Goal: Task Accomplishment & Management: Use online tool/utility

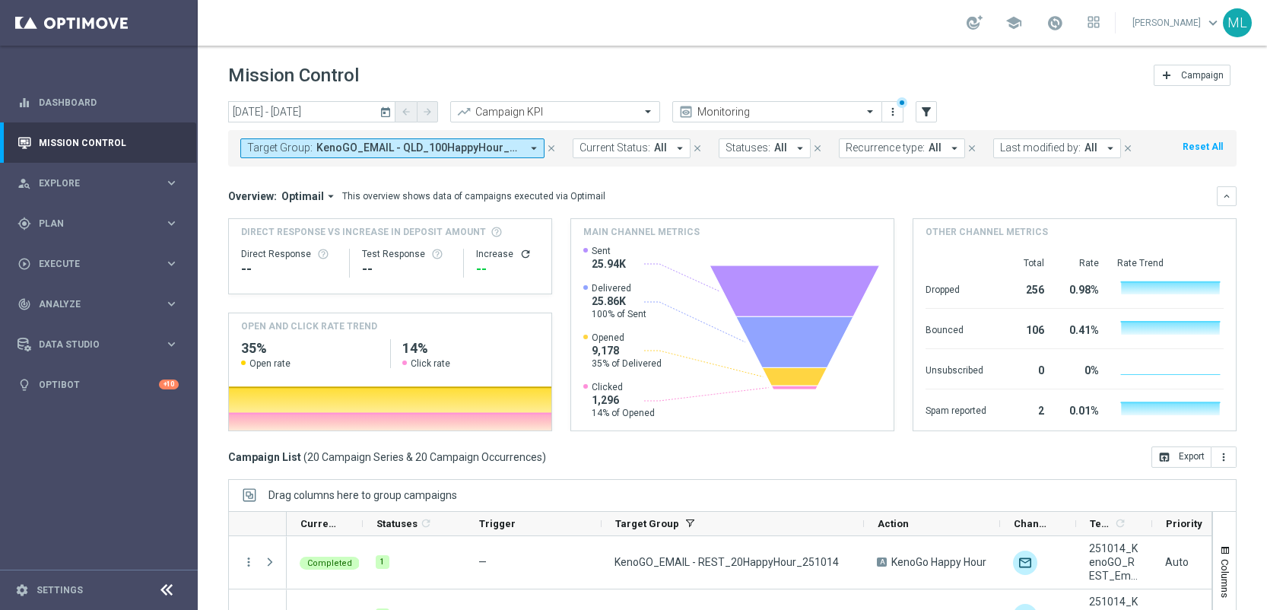
scroll to position [151, 0]
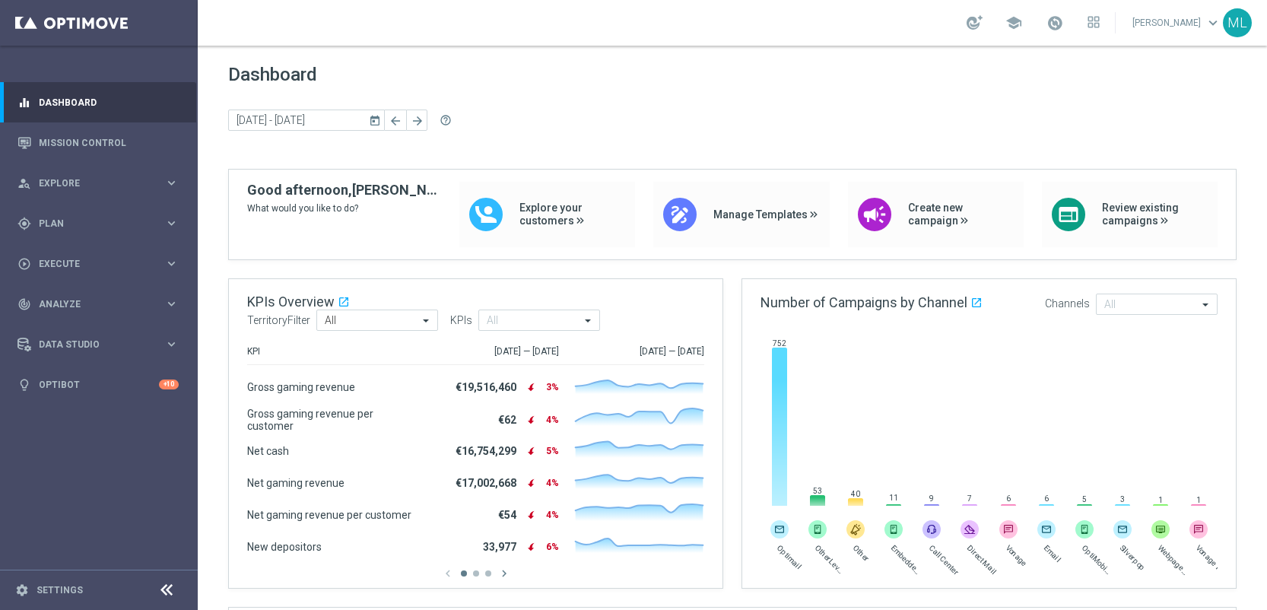
click at [375, 122] on icon "today" at bounding box center [376, 120] width 14 height 14
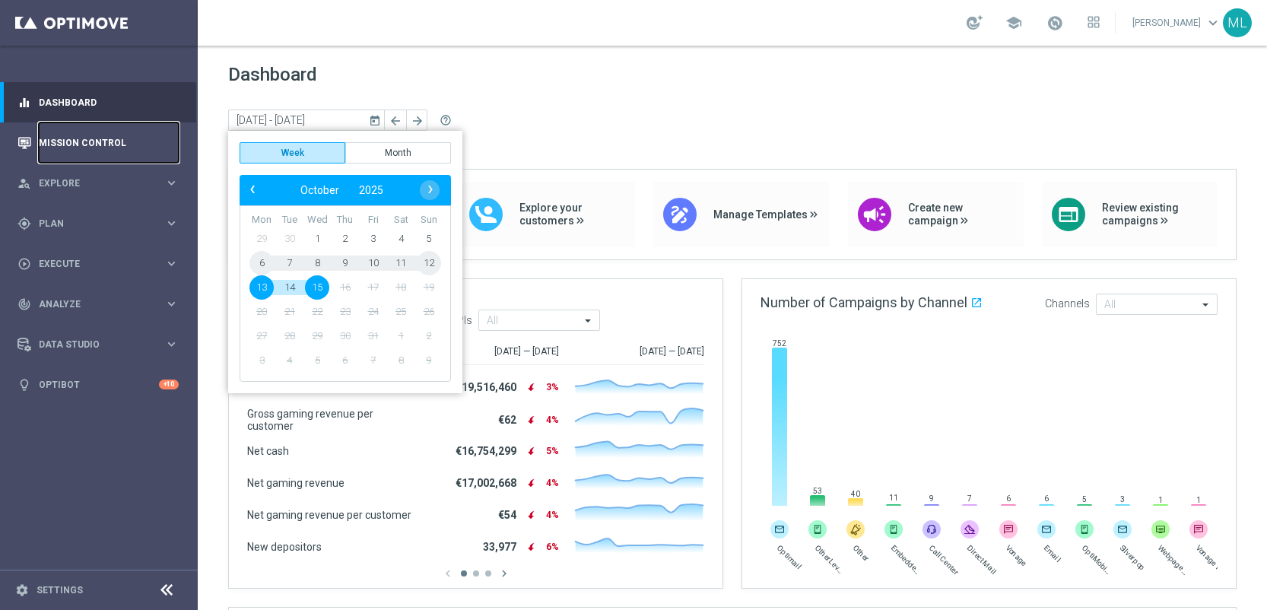
click at [101, 151] on link "Mission Control" at bounding box center [109, 142] width 140 height 40
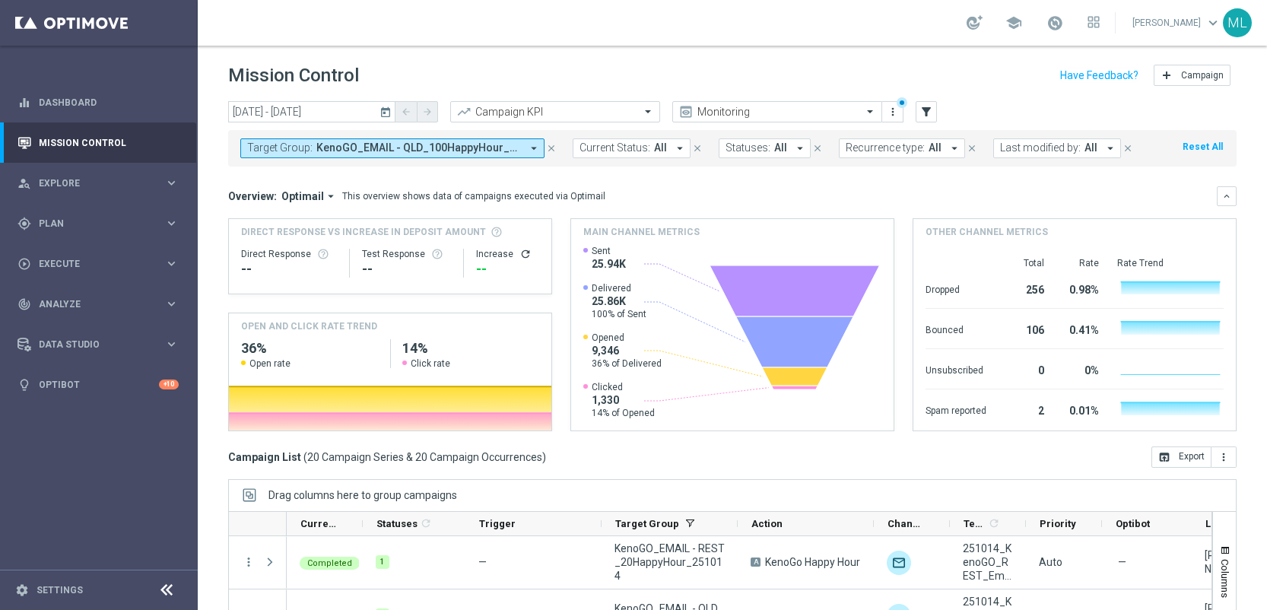
click at [384, 111] on icon "today" at bounding box center [386, 112] width 14 height 14
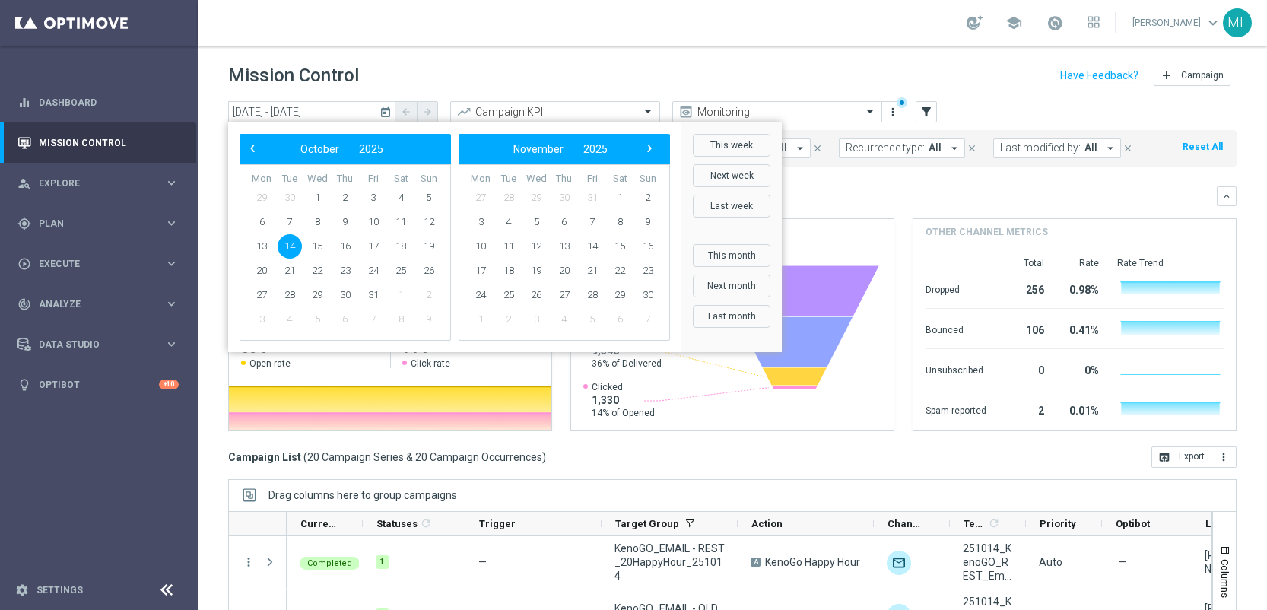
click at [287, 247] on span "14" at bounding box center [290, 246] width 24 height 24
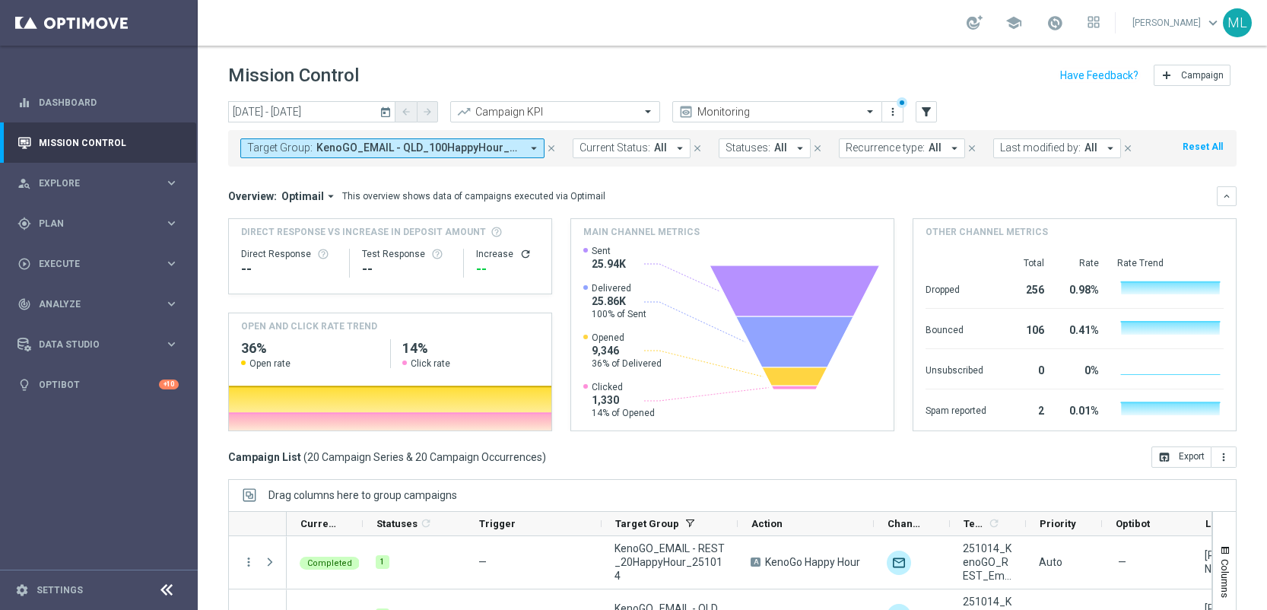
click at [424, 43] on div "school Maria Lopez Boras keyboard_arrow_down ML" at bounding box center [732, 23] width 1069 height 46
click at [474, 156] on button "Target Group: KenoGO_EMAIL - QLD_100HappyHour_251014, KenoGO_EMAIL - QLD_200Hap…" at bounding box center [392, 148] width 304 height 20
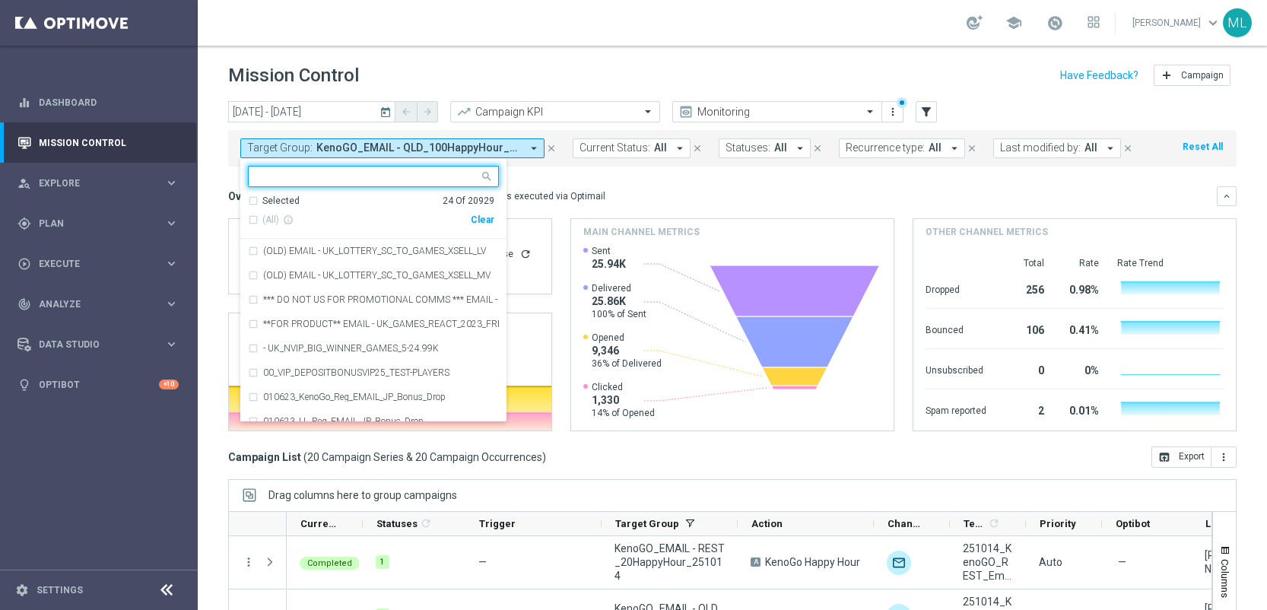
click at [0, 0] on div "Clear" at bounding box center [0, 0] width 0 height 0
click at [342, 171] on input "text" at bounding box center [367, 176] width 223 height 13
click at [254, 218] on div "(All Search Results)" at bounding box center [359, 220] width 223 height 13
type input "251014"
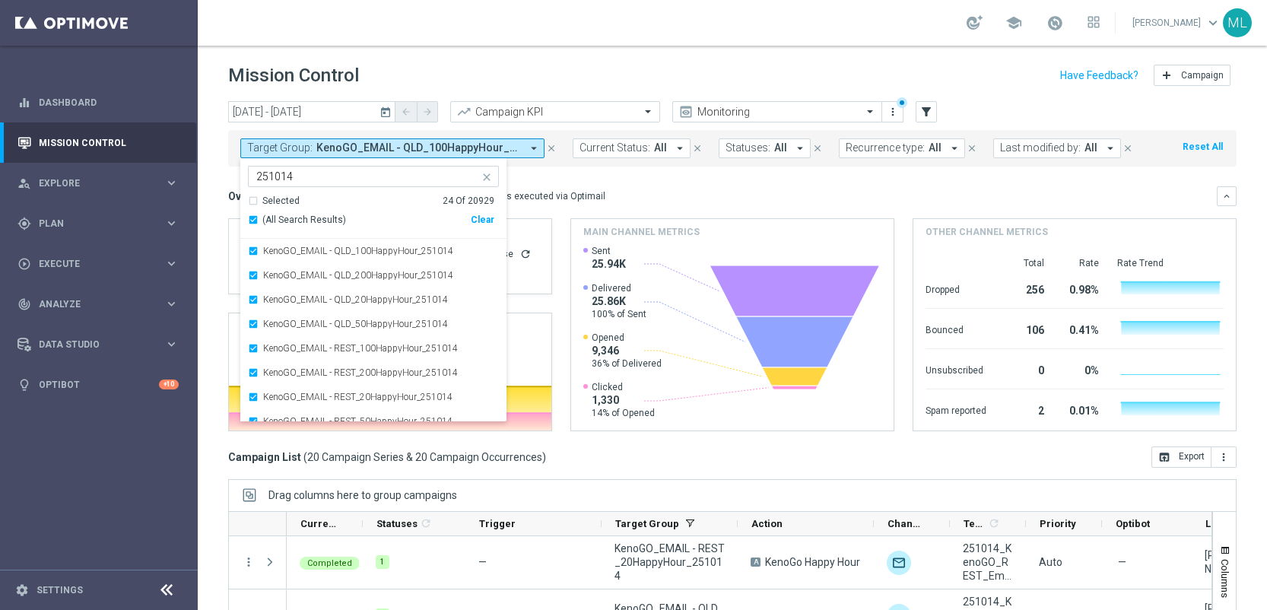
click at [212, 181] on div "today 14 Oct 2025 - 14 Oct 2025 arrow_back arrow_forward Campaign KPI trending_…" at bounding box center [732, 348] width 1069 height 495
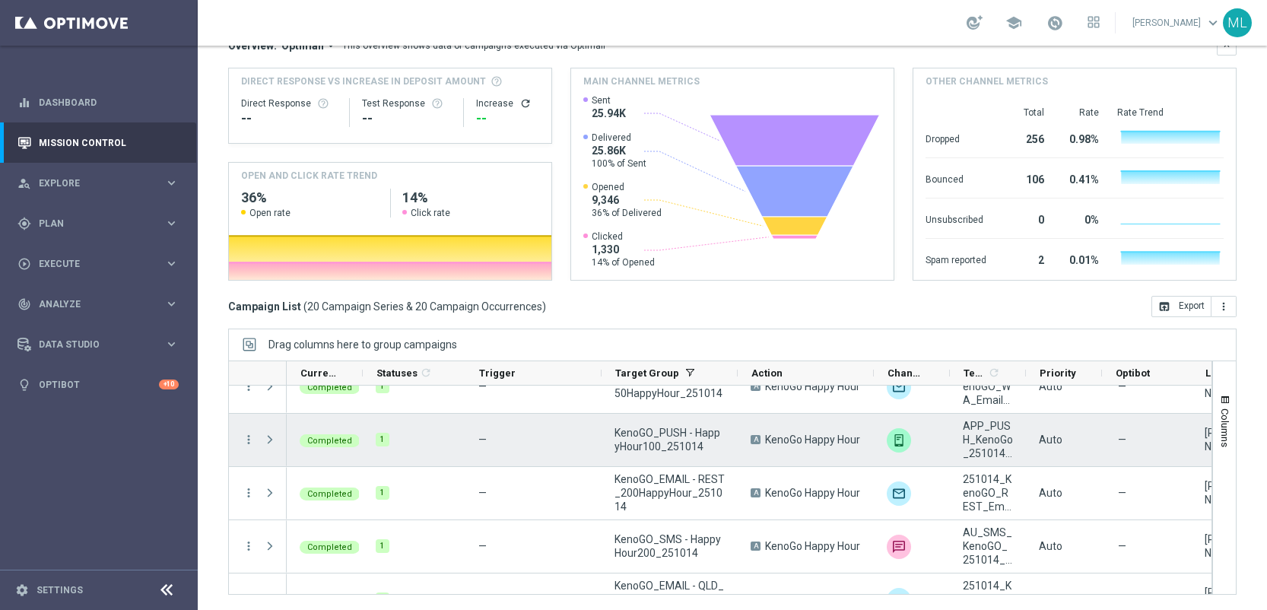
scroll to position [856, 0]
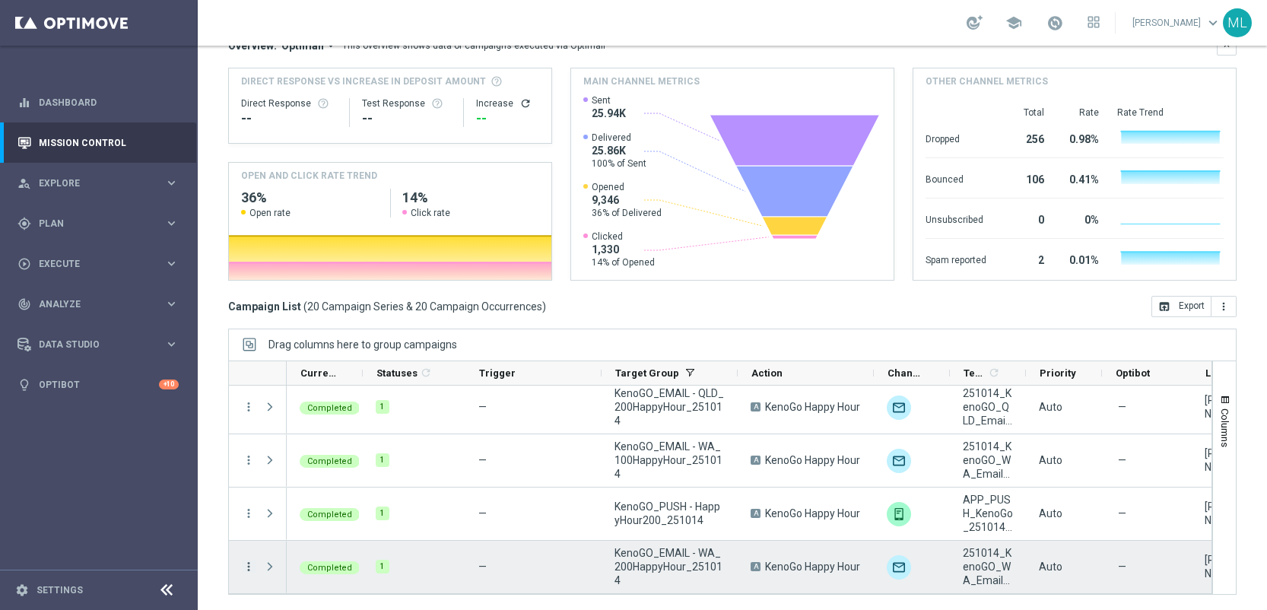
click at [251, 571] on icon "more_vert" at bounding box center [249, 567] width 14 height 14
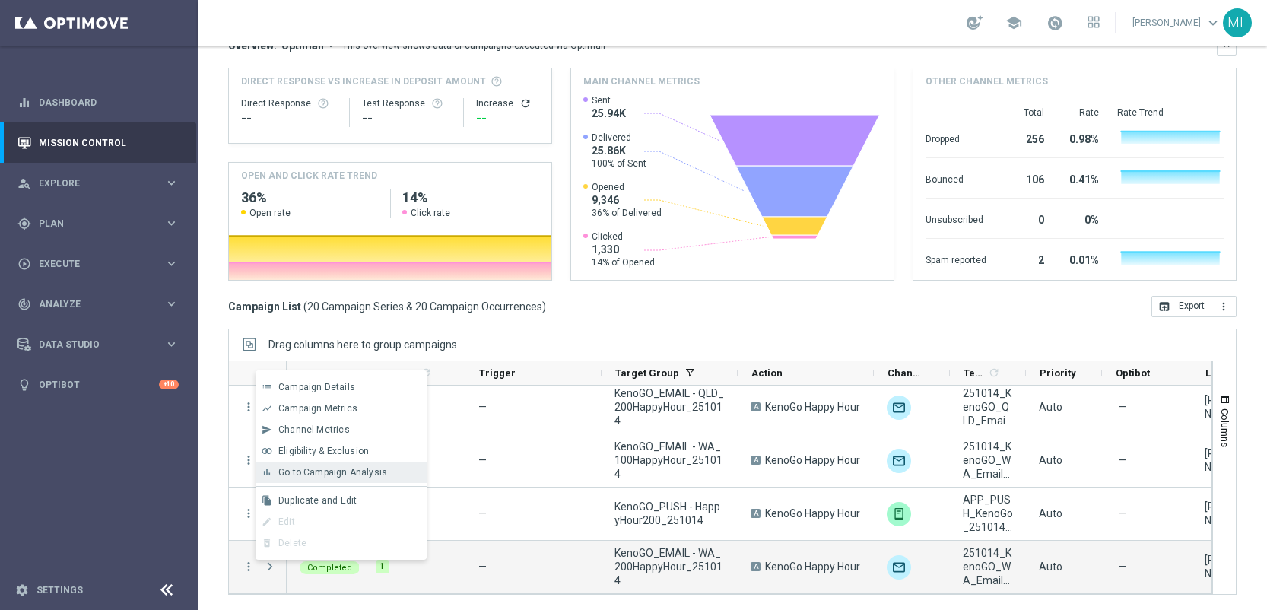
click at [332, 478] on div "bar_chart Go to Campaign Analysis" at bounding box center [341, 472] width 171 height 21
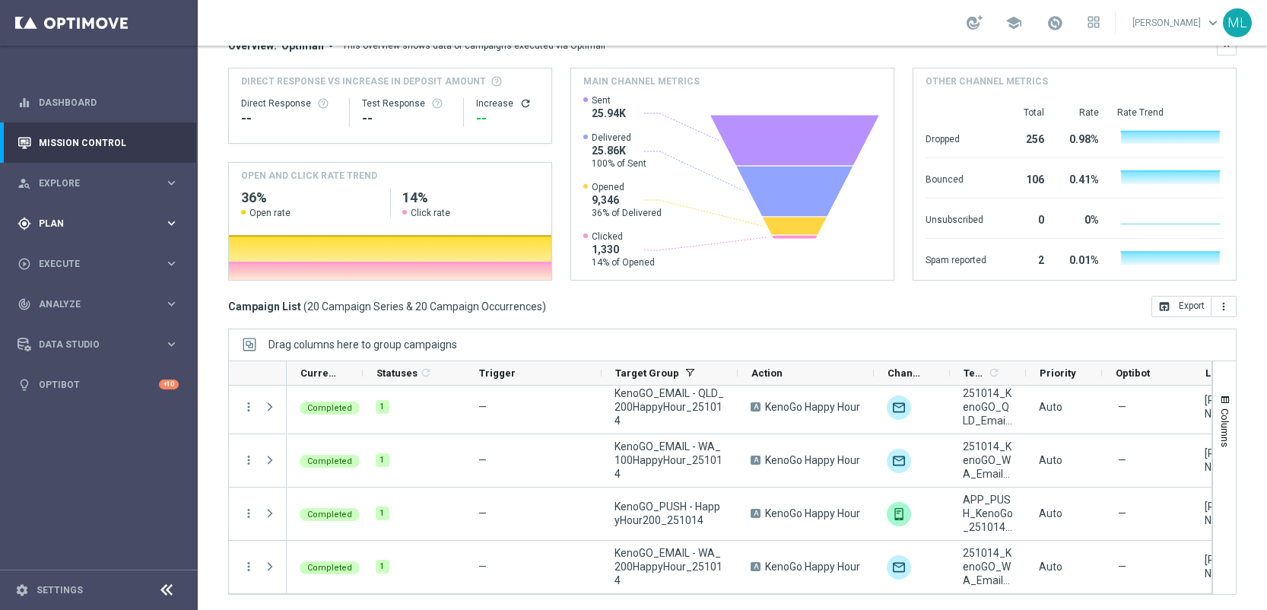
click at [173, 220] on icon "keyboard_arrow_right" at bounding box center [171, 223] width 14 height 14
click at [175, 300] on icon "keyboard_arrow_right" at bounding box center [171, 301] width 14 height 14
click at [85, 325] on link "Optimail" at bounding box center [102, 323] width 111 height 12
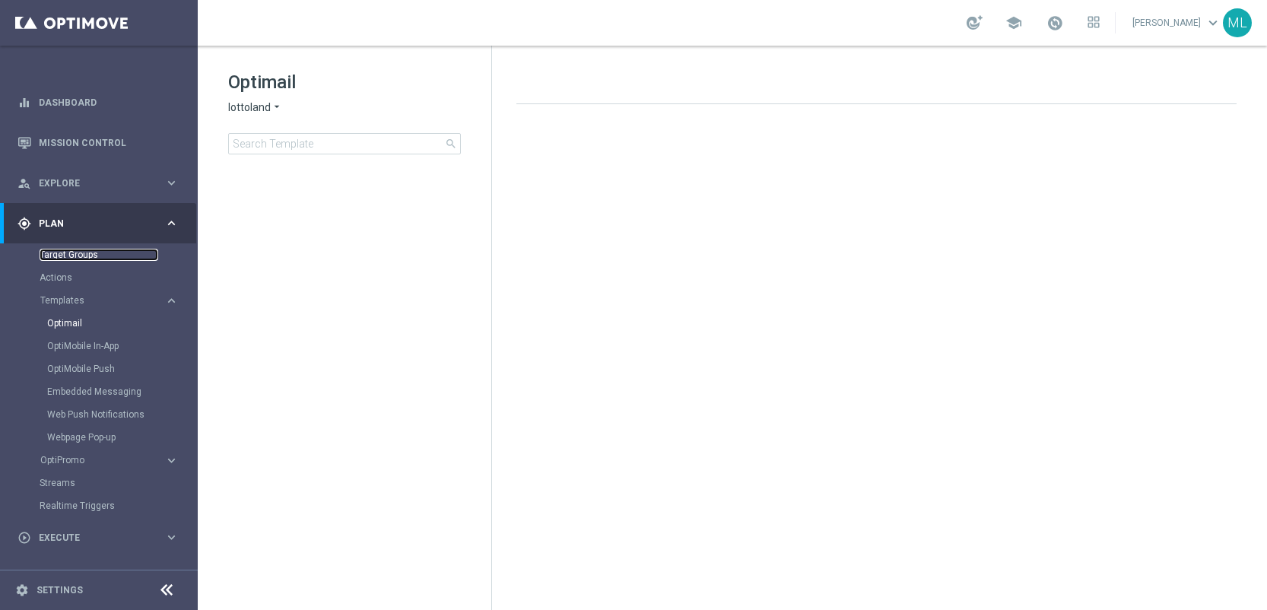
click at [95, 253] on link "Target Groups" at bounding box center [99, 255] width 119 height 12
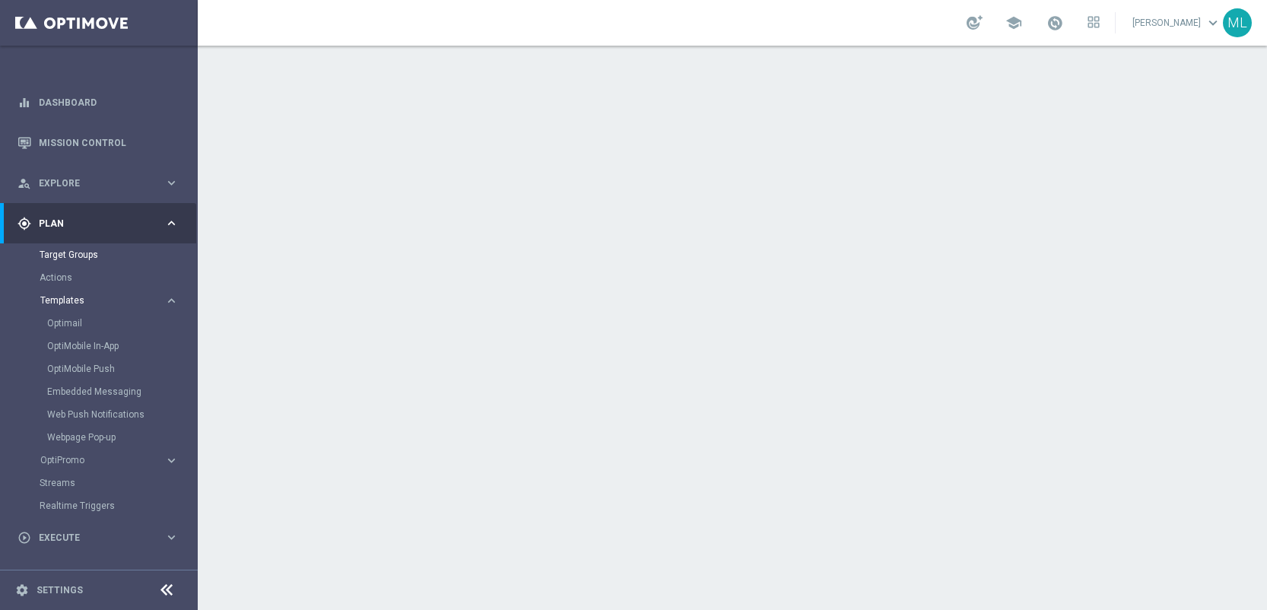
click at [69, 296] on span "Templates" at bounding box center [94, 300] width 109 height 9
click at [58, 256] on link "Target Groups" at bounding box center [99, 255] width 119 height 12
click at [621, 224] on div at bounding box center [732, 328] width 1069 height 564
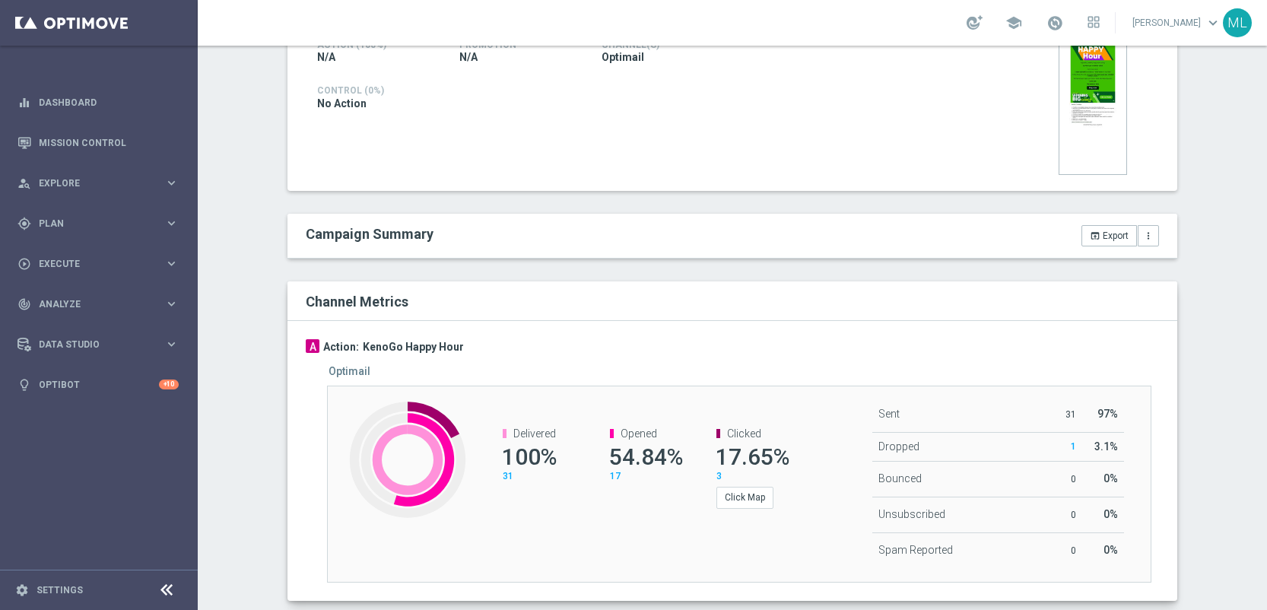
scroll to position [389, 0]
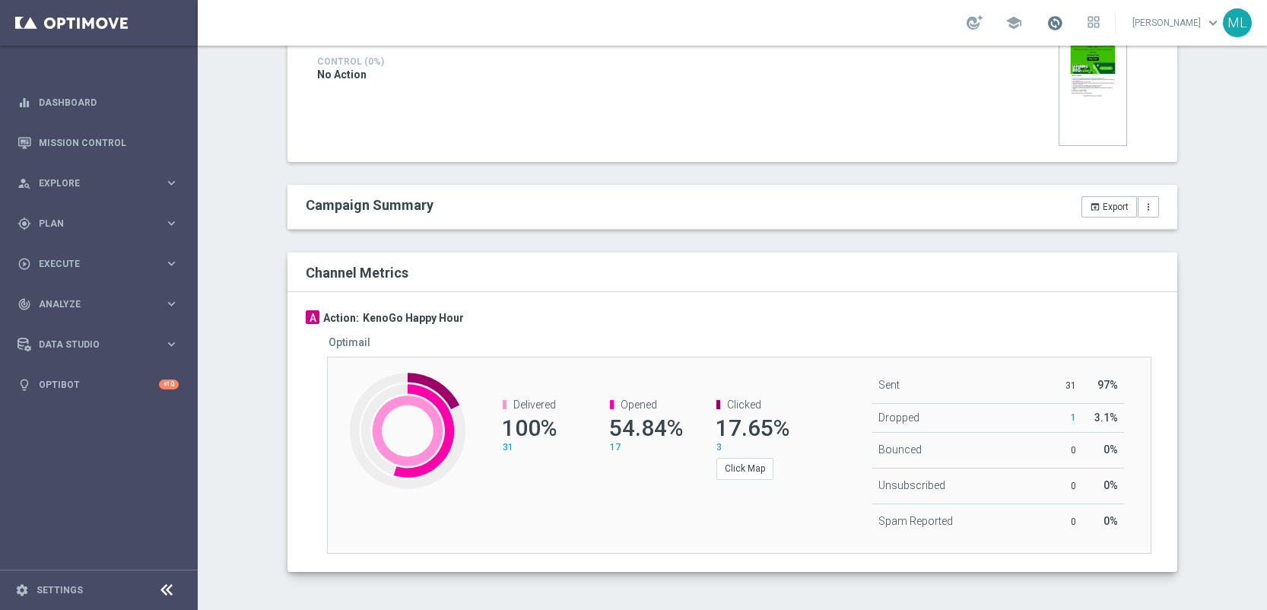
click at [1046, 24] on span at bounding box center [1054, 22] width 17 height 17
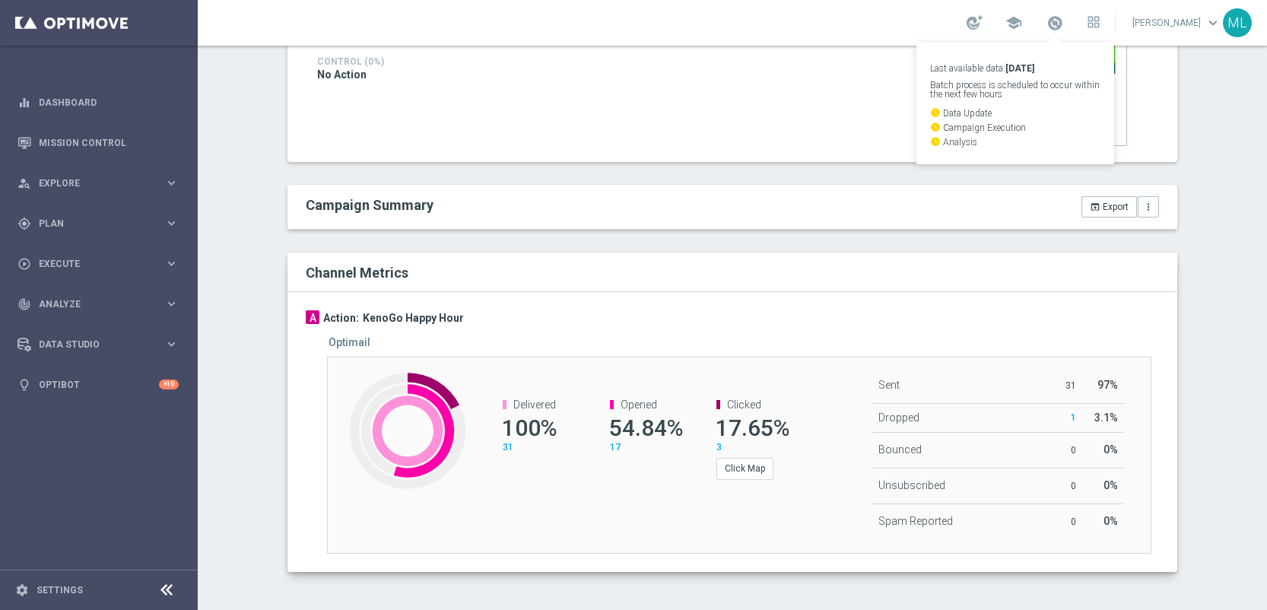
click at [939, 233] on div "Execution Details Action (100%) N/A Promotion N/A Channel(s) Optimail" at bounding box center [732, 255] width 890 height 633
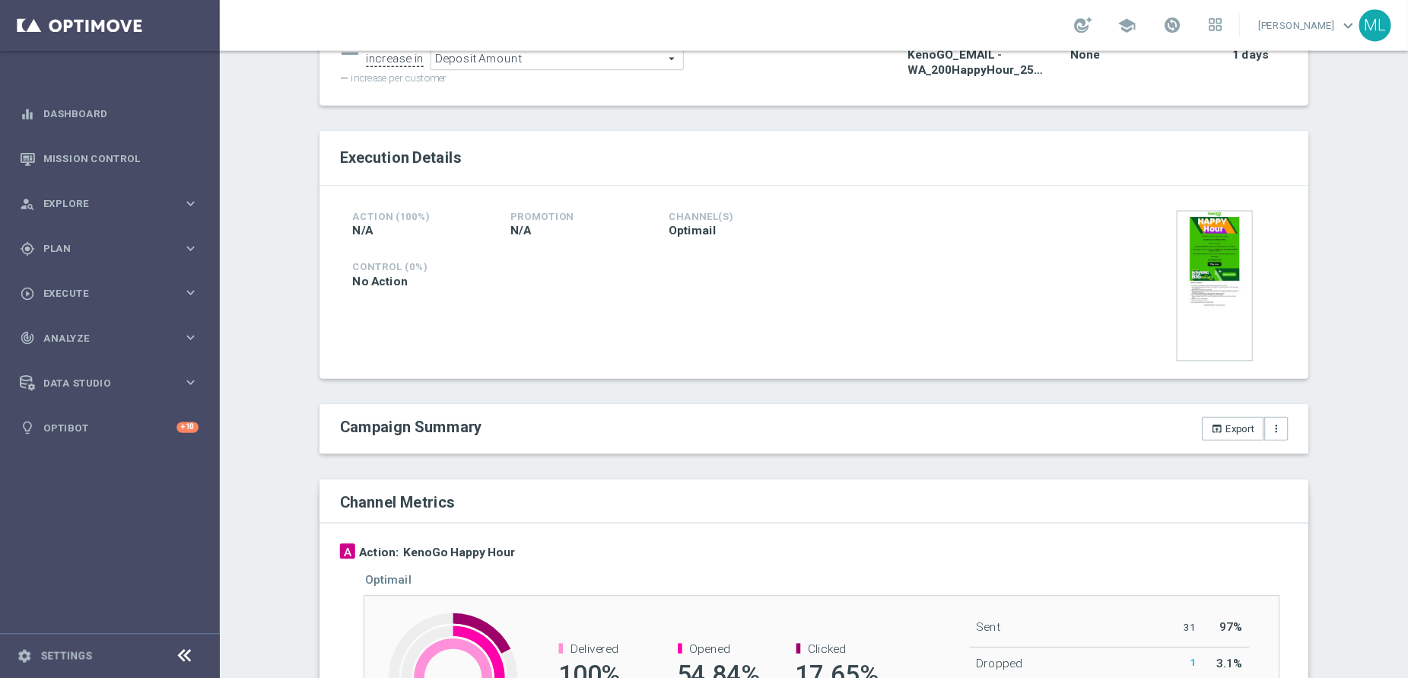
scroll to position [0, 0]
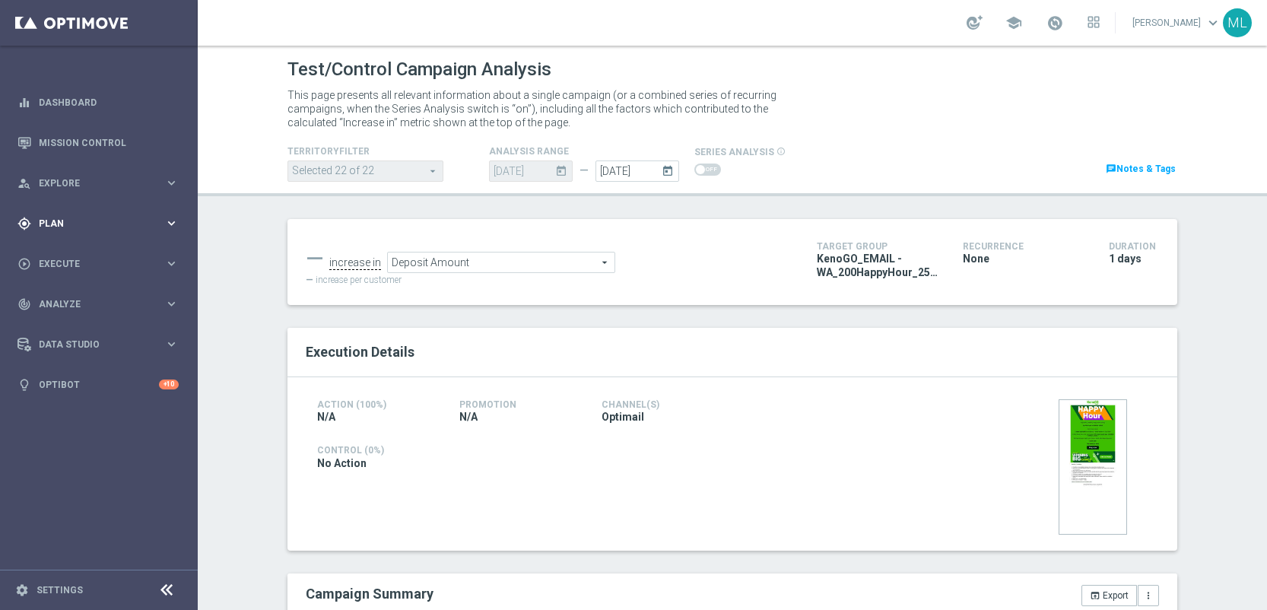
click at [176, 221] on icon "keyboard_arrow_right" at bounding box center [171, 223] width 14 height 14
click at [169, 296] on icon "keyboard_arrow_right" at bounding box center [171, 301] width 14 height 14
click at [79, 325] on link "Optimail" at bounding box center [102, 323] width 111 height 12
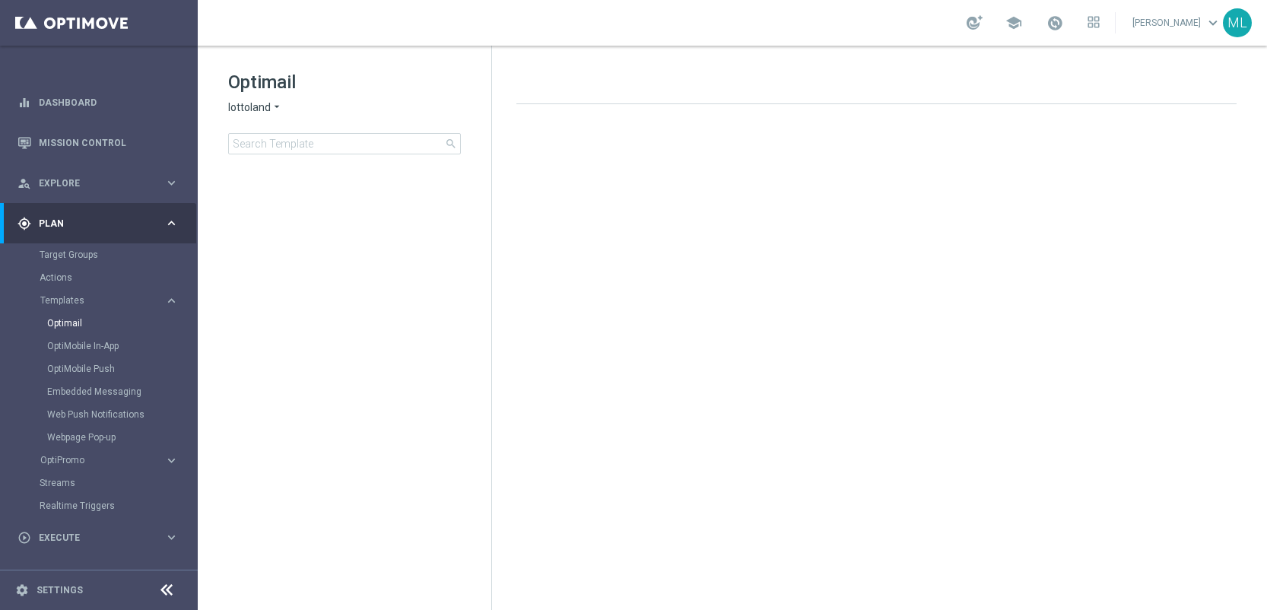
click at [275, 108] on icon "arrow_drop_down" at bounding box center [277, 107] width 12 height 14
click at [0, 0] on span "KenoGO" at bounding box center [0, 0] width 0 height 0
click at [303, 142] on input at bounding box center [344, 143] width 233 height 21
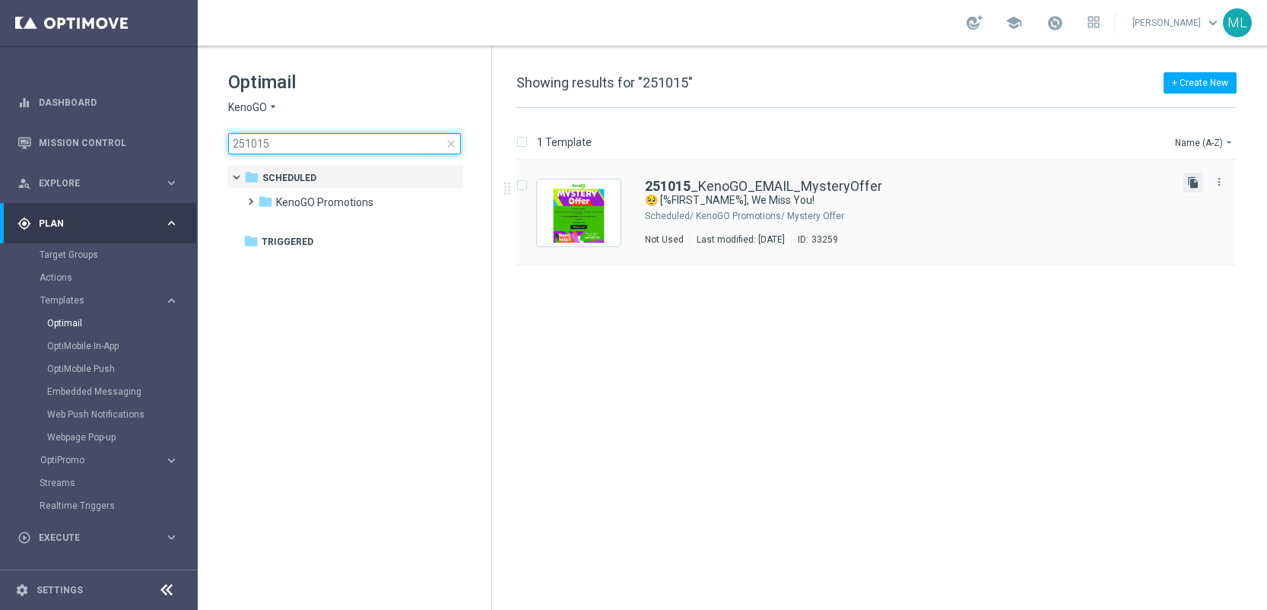
type input "251015"
click at [1194, 179] on icon "file_copy" at bounding box center [1193, 182] width 12 height 12
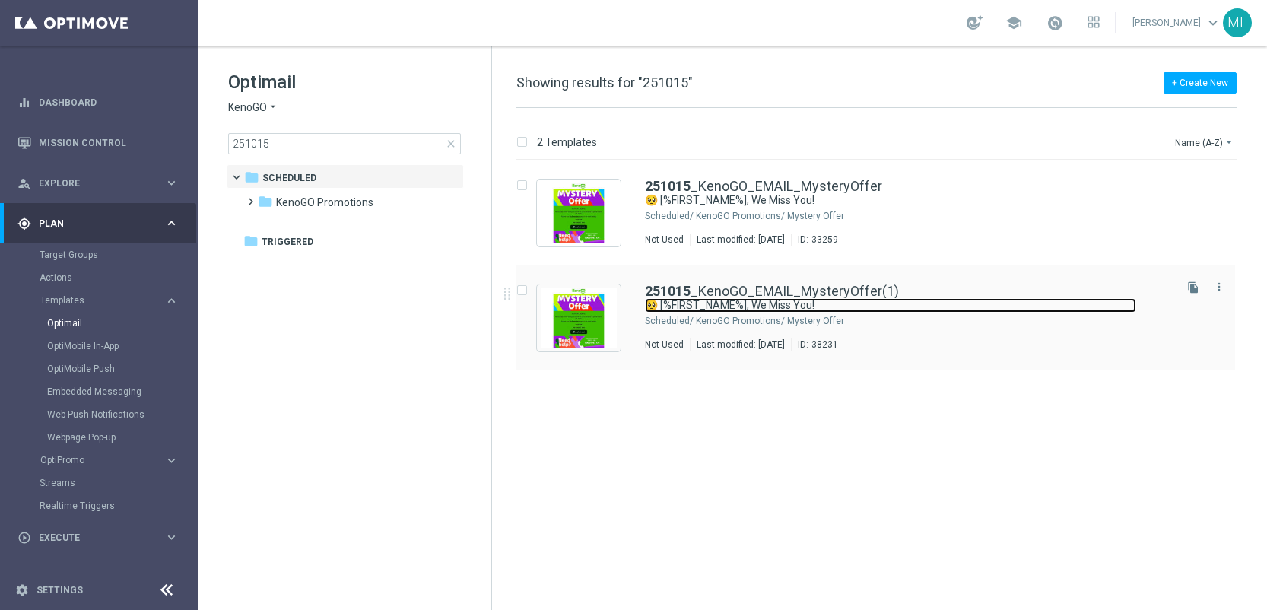
click at [897, 303] on link "🥺 [%FIRST_NAME%], We Miss You!" at bounding box center [890, 305] width 491 height 14
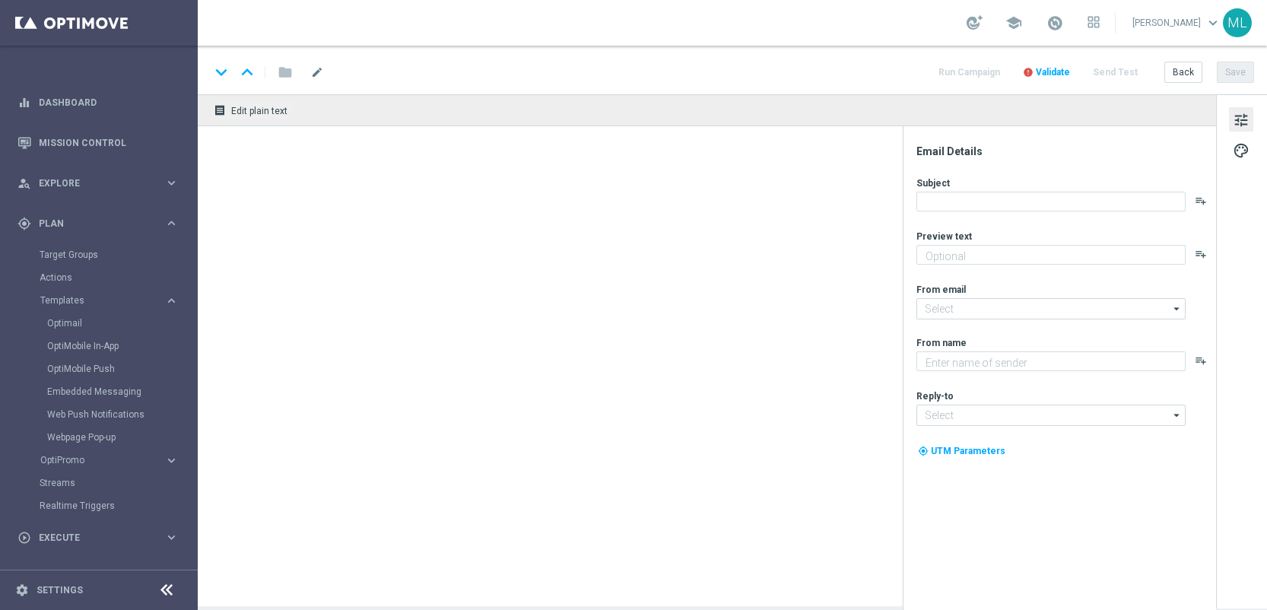
type textarea "A Special Surprise Awaits You!"
type textarea "KenoGO"
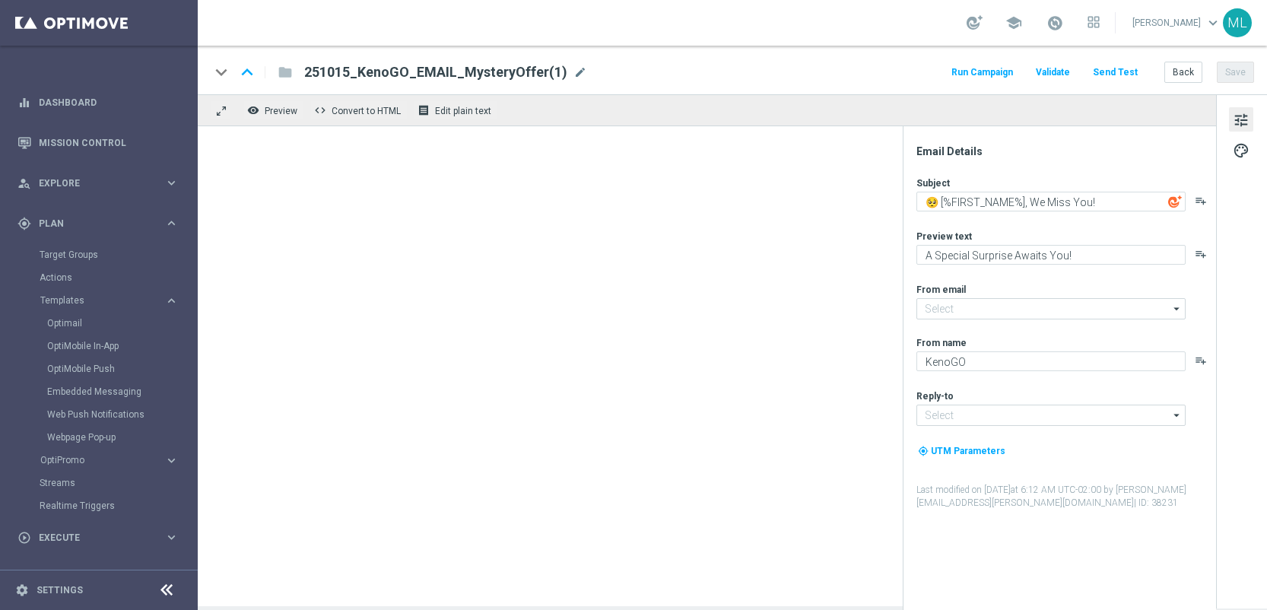
type input "mail@crm.kenogo.com.au"
type input "support@kenogo.com.au"
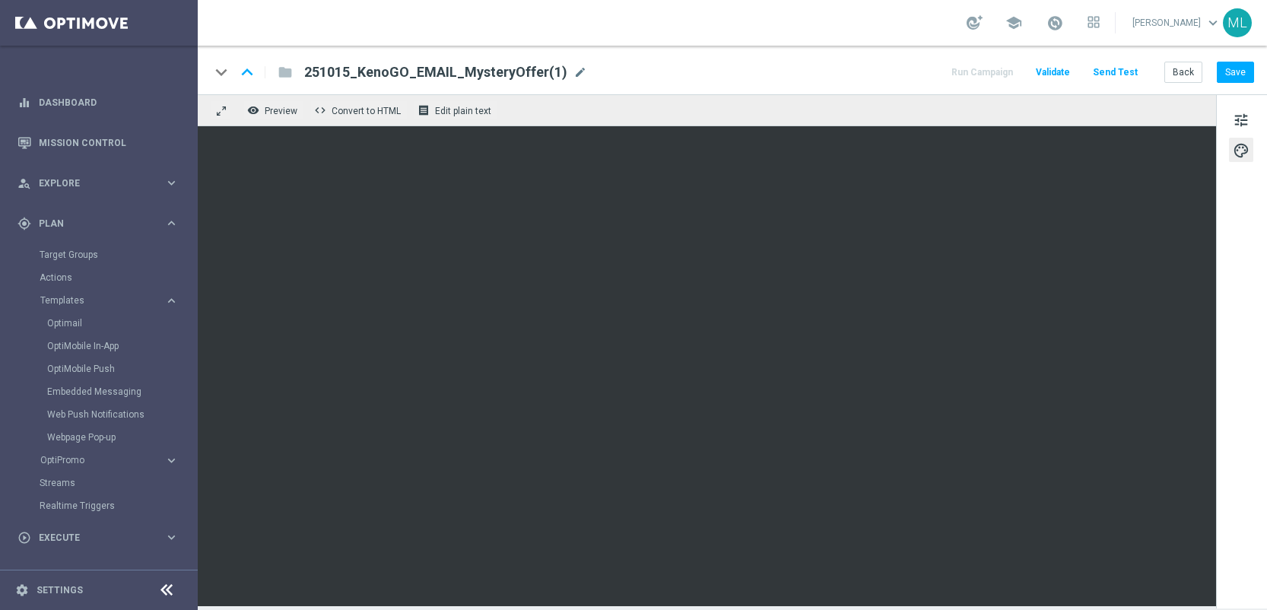
click at [788, 103] on div "remove_red_eye Preview code Convert to HTML receipt Edit plain text" at bounding box center [707, 110] width 1018 height 32
click at [796, 59] on div "keyboard_arrow_down keyboard_arrow_up folder 251015_KenoGO_EMAIL_MysteryOffer(1…" at bounding box center [732, 70] width 1069 height 49
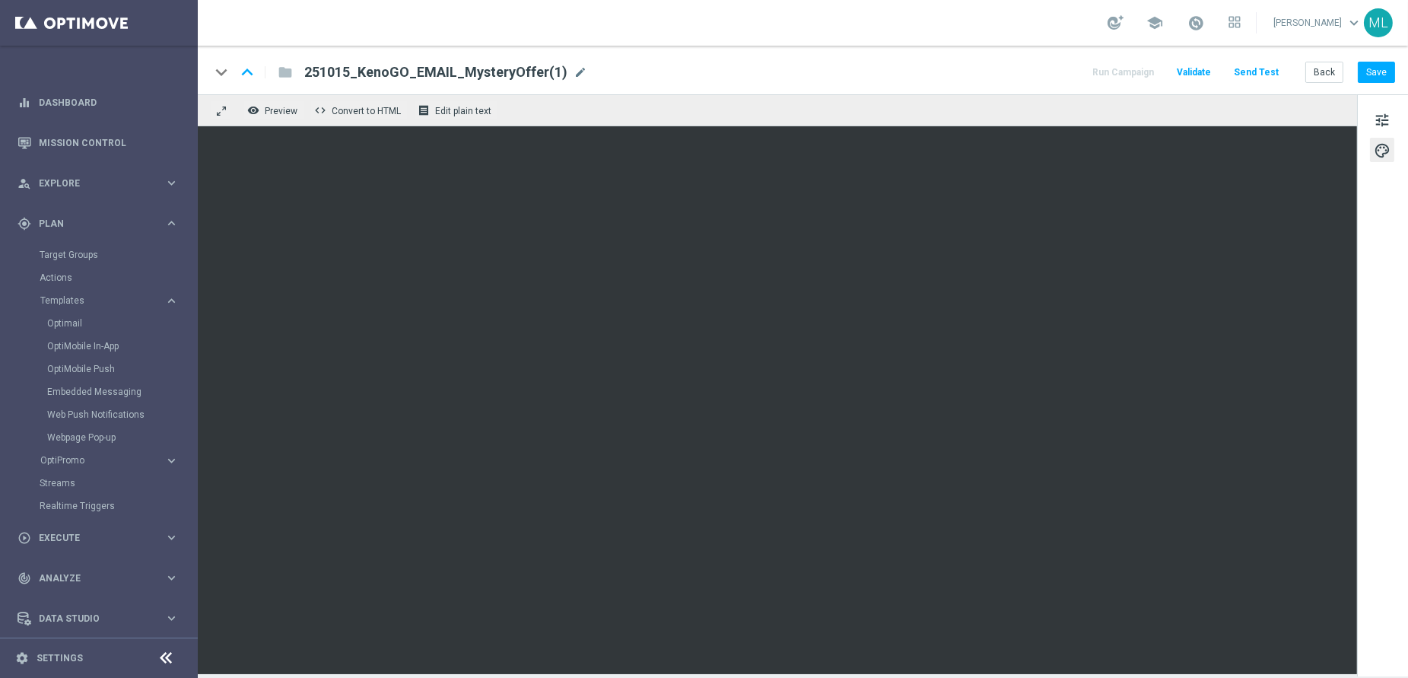
click at [1266, 424] on div "tune palette" at bounding box center [1382, 385] width 51 height 582
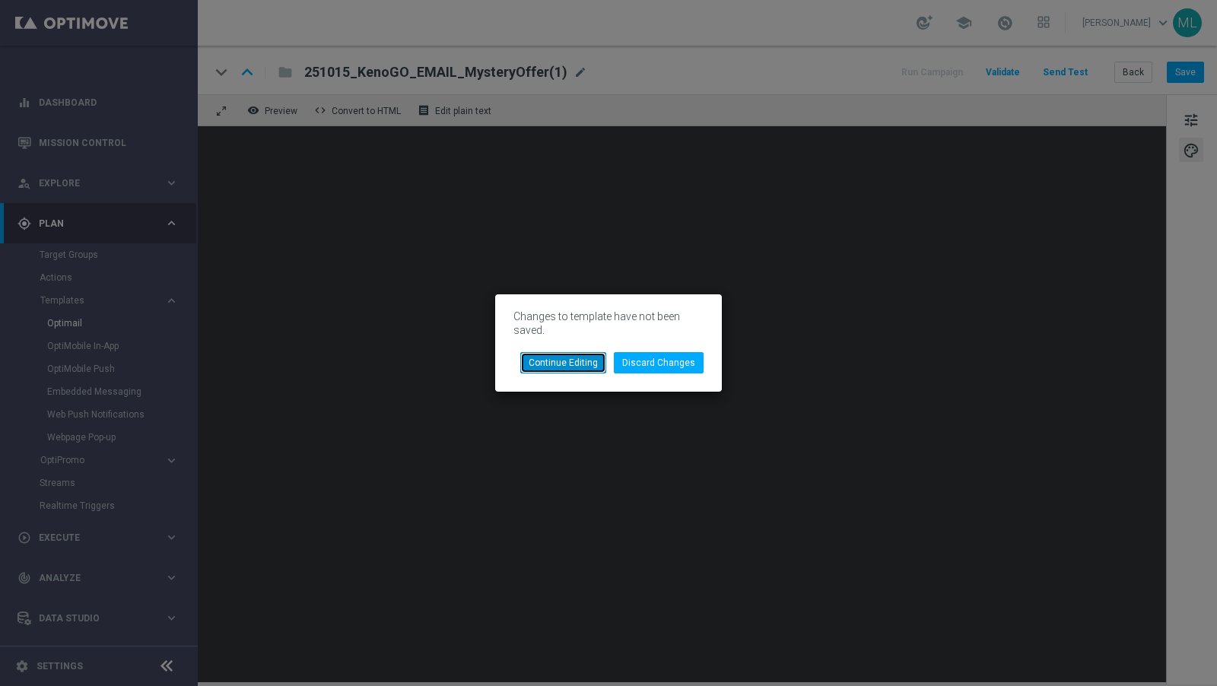
click at [574, 367] on button "Continue Editing" at bounding box center [563, 362] width 86 height 21
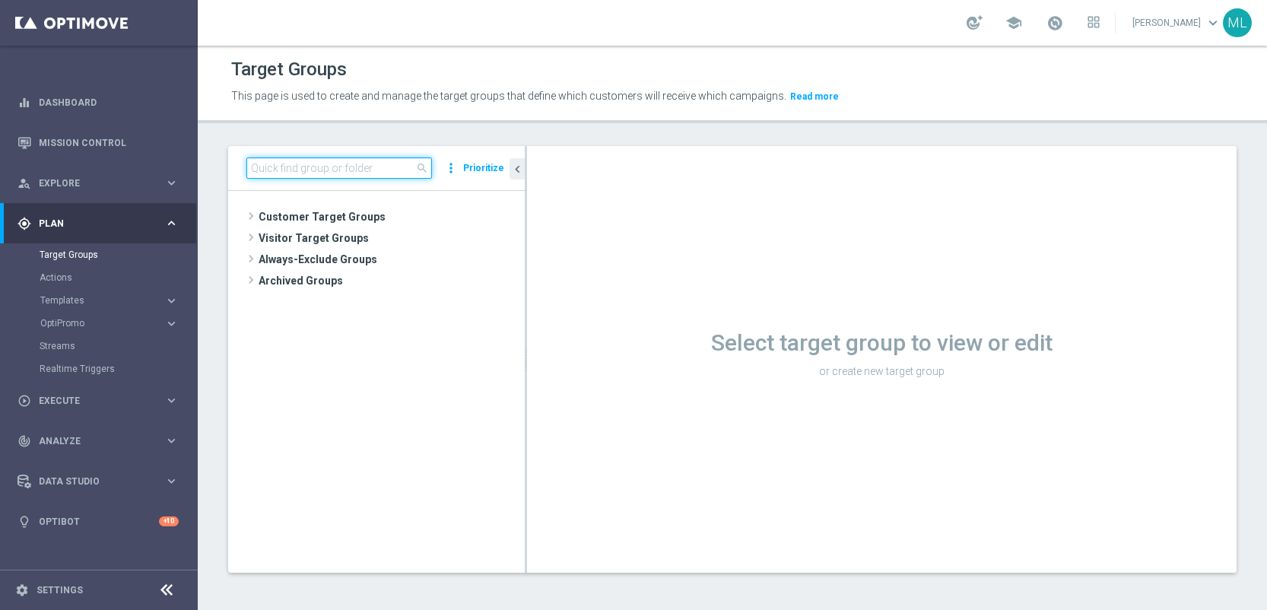
click at [290, 168] on input at bounding box center [339, 167] width 186 height 21
type input "a"
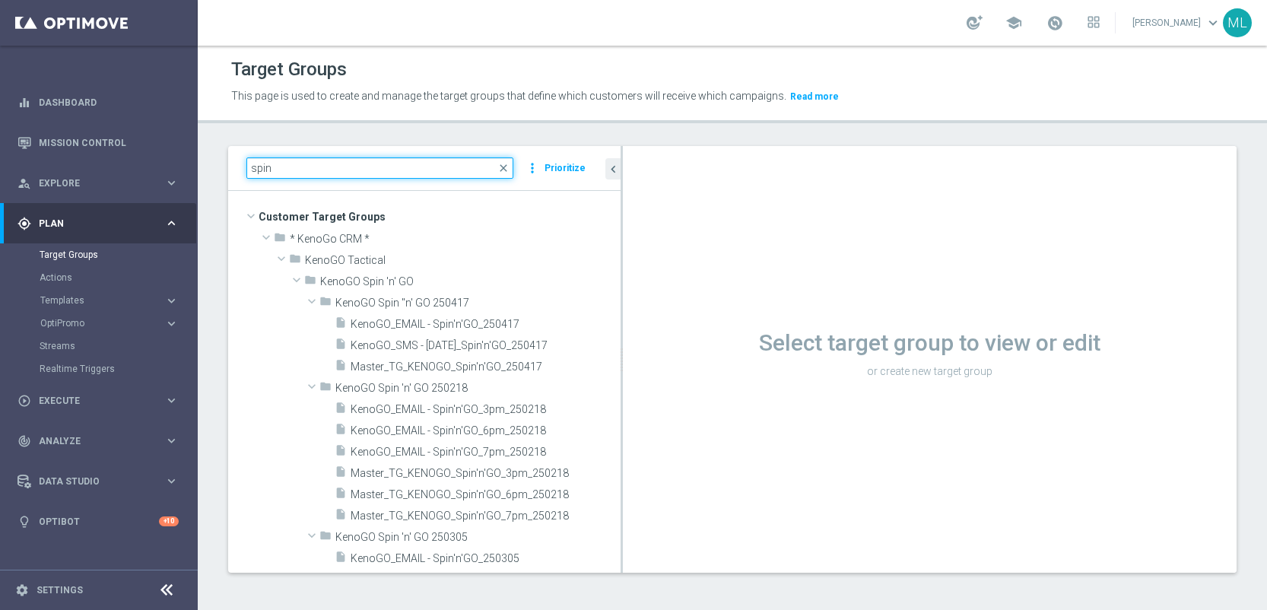
drag, startPoint x: 525, startPoint y: 318, endPoint x: 621, endPoint y: 316, distance: 95.8
click at [621, 316] on div at bounding box center [622, 359] width 2 height 427
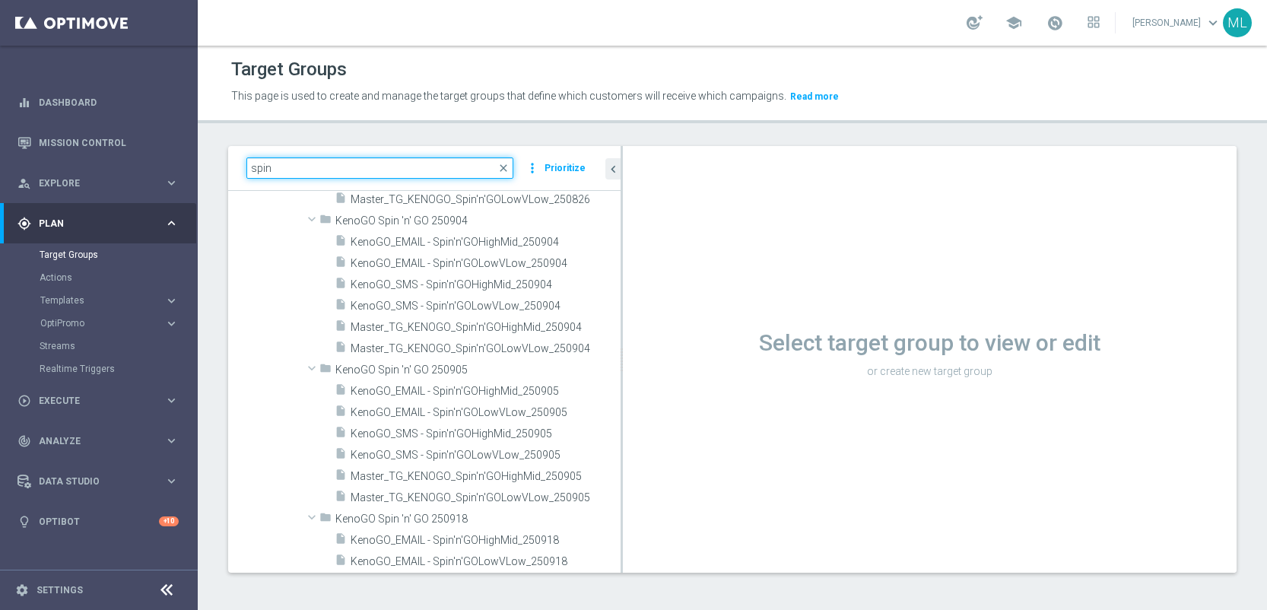
scroll to position [1511, 0]
type input "spin"
